Goal: Task Accomplishment & Management: Complete application form

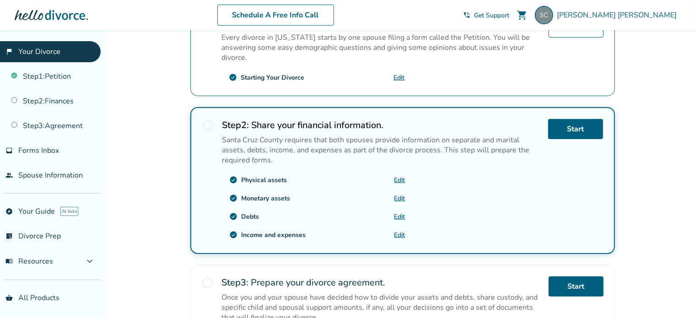
scroll to position [229, 0]
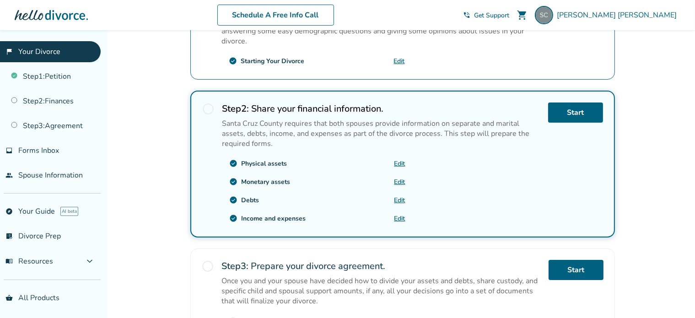
click at [401, 178] on link "Edit" at bounding box center [399, 182] width 11 height 9
click at [397, 162] on link "Edit" at bounding box center [399, 163] width 11 height 9
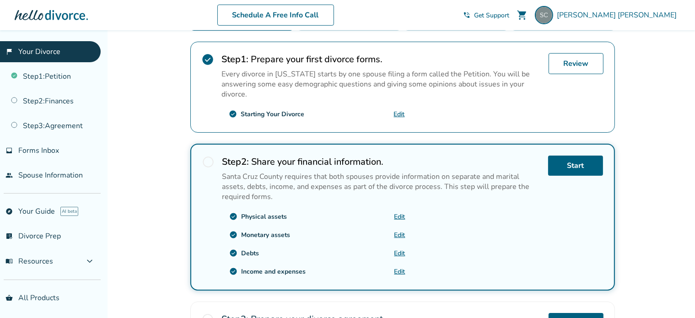
scroll to position [229, 0]
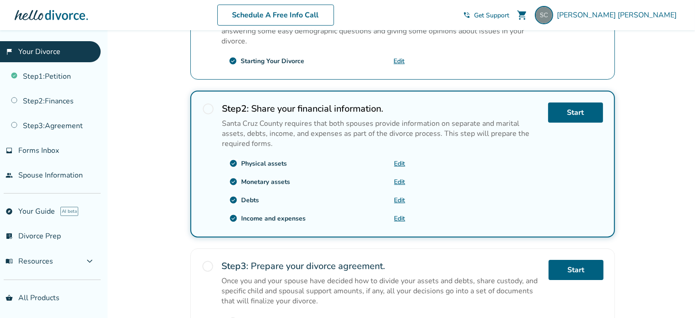
click at [396, 161] on link "Edit" at bounding box center [399, 163] width 11 height 9
click at [399, 178] on link "Edit" at bounding box center [399, 182] width 11 height 9
click at [399, 198] on link "Edit" at bounding box center [399, 200] width 11 height 9
click at [399, 218] on link "Edit" at bounding box center [399, 218] width 11 height 9
